Goal: Book appointment/travel/reservation

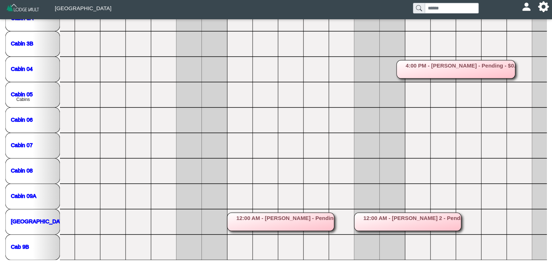
click at [431, 219] on rect at bounding box center [407, 222] width 107 height 18
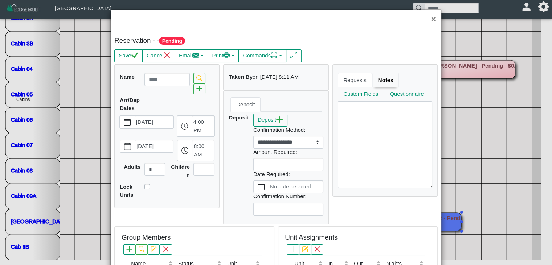
click at [377, 77] on link "Notes" at bounding box center [385, 80] width 27 height 15
click at [429, 20] on button "×" at bounding box center [434, 19] width 16 height 19
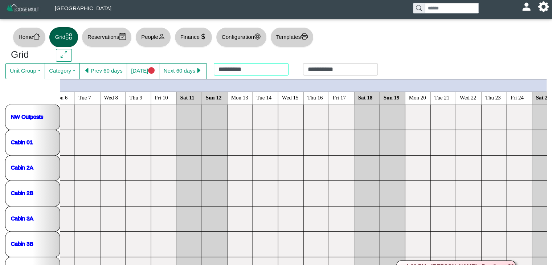
click at [227, 69] on div "**********" at bounding box center [295, 71] width 179 height 16
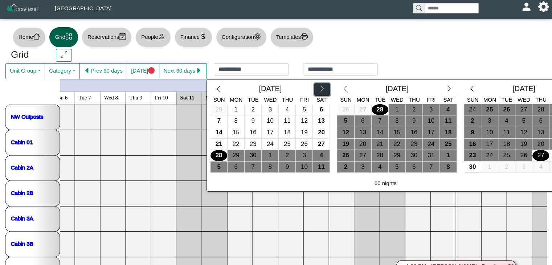
click at [319, 87] on icon "chevron right" at bounding box center [322, 88] width 7 height 7
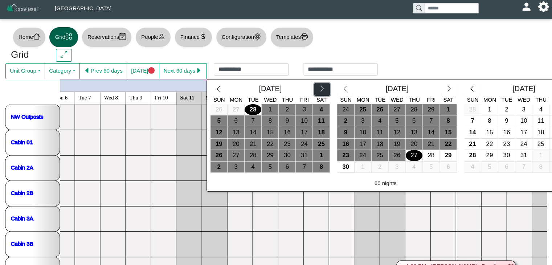
click at [319, 87] on icon "chevron right" at bounding box center [322, 88] width 7 height 7
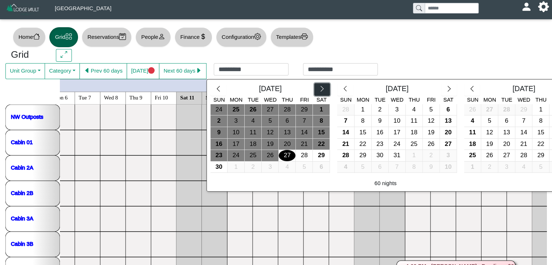
click at [319, 87] on icon "chevron right" at bounding box center [322, 88] width 7 height 7
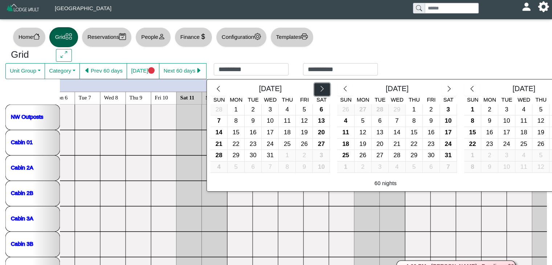
click at [319, 87] on icon "chevron right" at bounding box center [322, 88] width 7 height 7
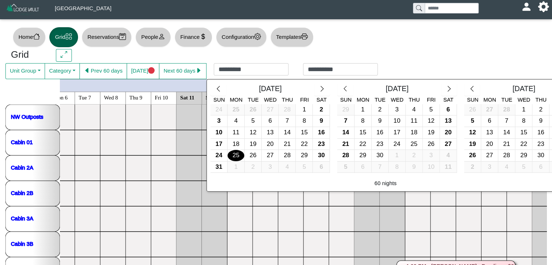
click at [229, 157] on div "25" at bounding box center [236, 155] width 17 height 11
type input "*********"
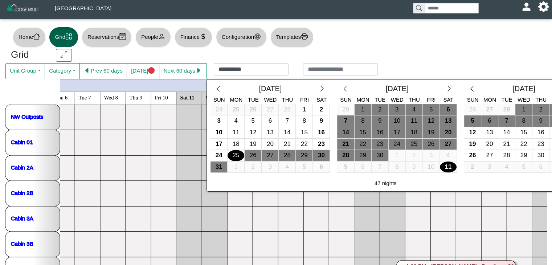
click at [450, 168] on div "11" at bounding box center [448, 166] width 17 height 11
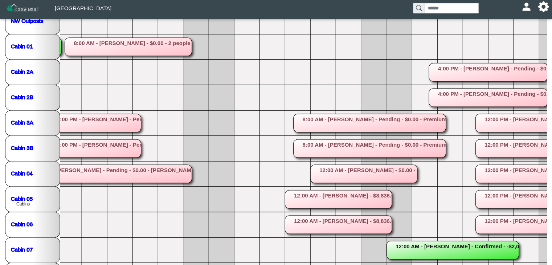
scroll to position [97, 0]
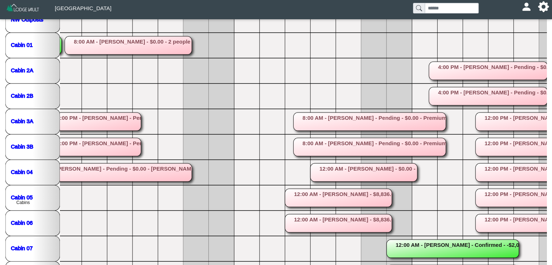
click at [354, 199] on rect at bounding box center [338, 198] width 107 height 18
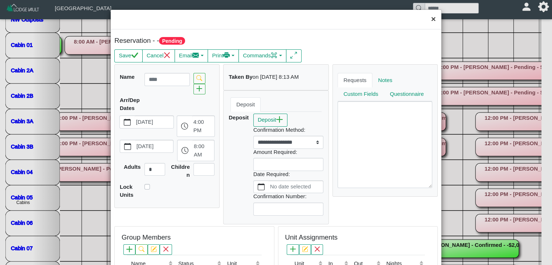
click at [432, 19] on button "×" at bounding box center [434, 19] width 16 height 19
